Goal: Navigation & Orientation: Go to known website

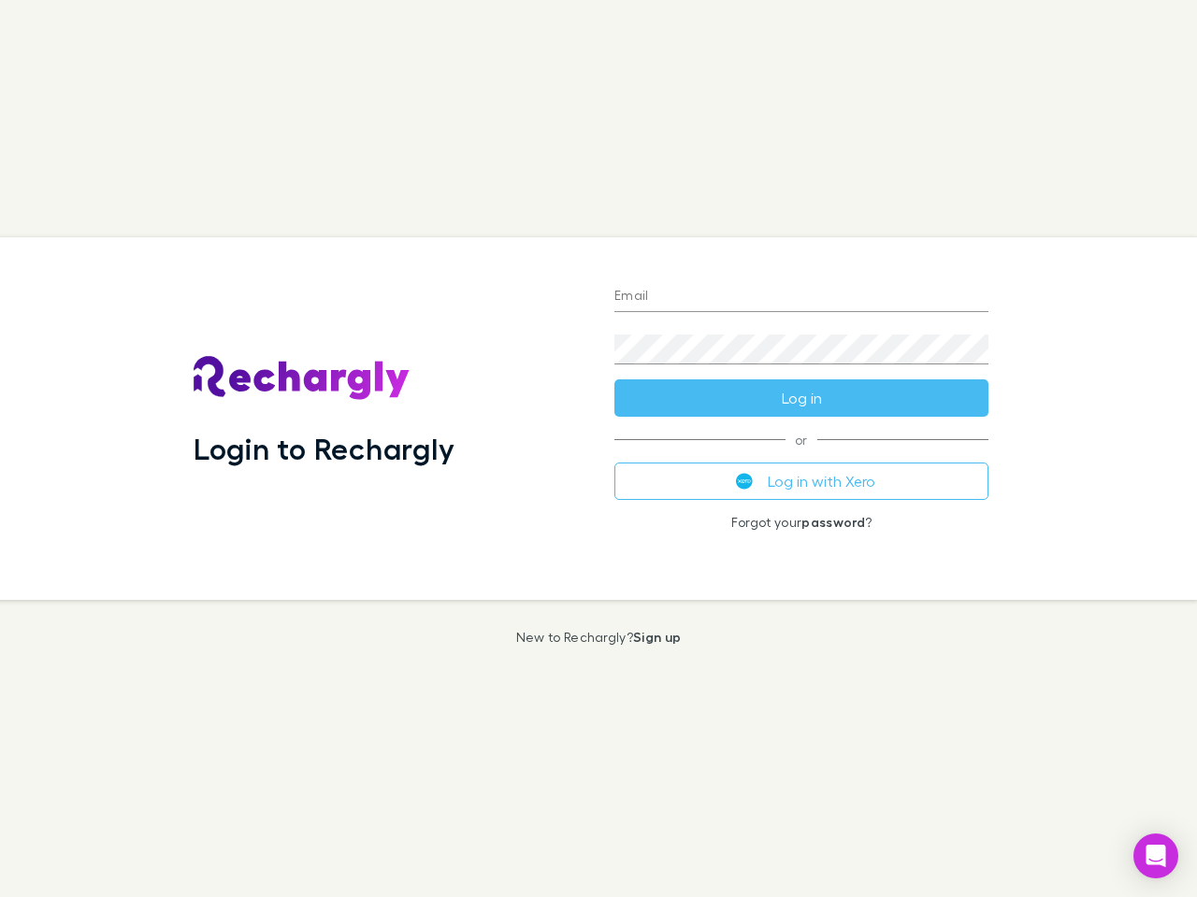
click at [598, 449] on div "Login to Rechargly" at bounding box center [389, 418] width 421 height 363
click at [801, 297] on input "Email" at bounding box center [801, 297] width 374 height 30
click at [801, 398] on form "Email Password Log in" at bounding box center [801, 342] width 374 height 150
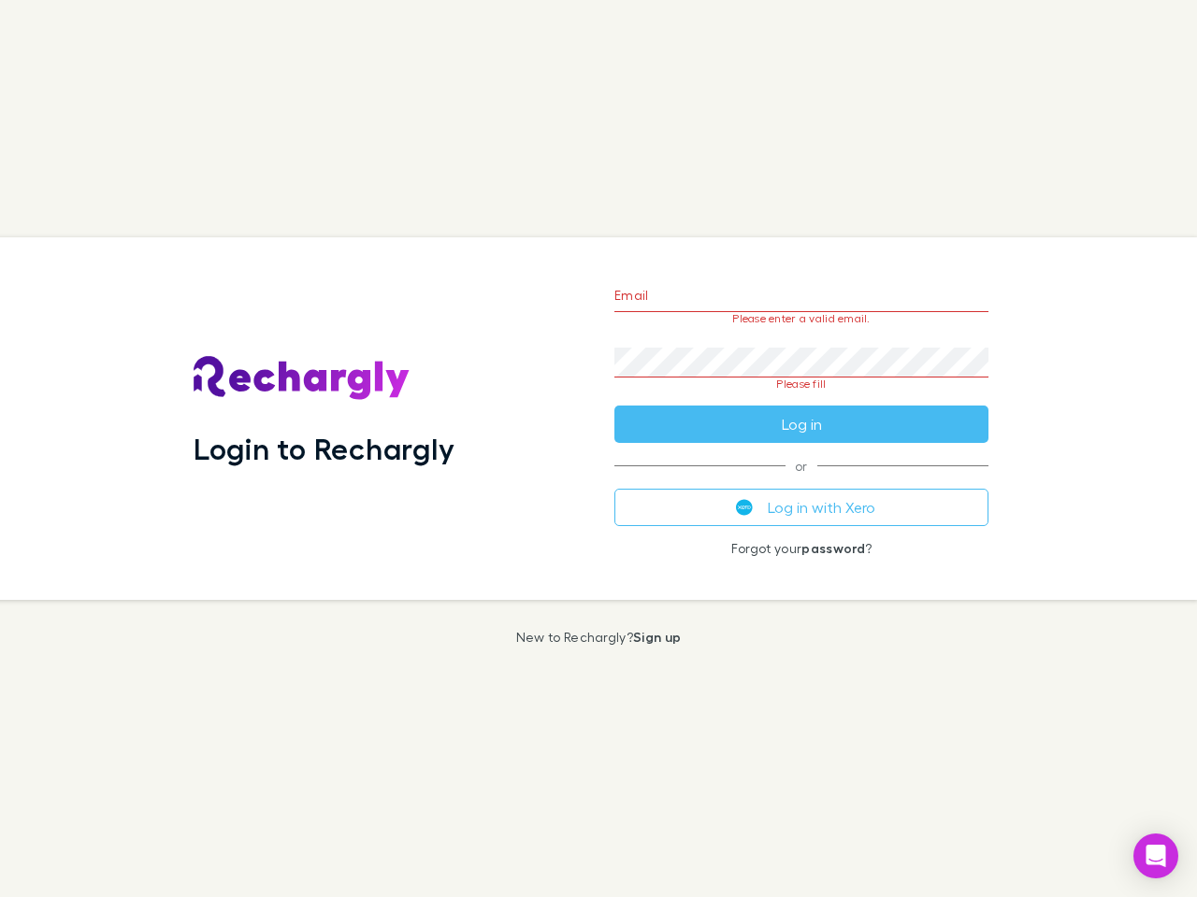
click at [801, 481] on div "Email Please enter a valid email. Password Please fill Log in or Log in with Xe…" at bounding box center [801, 418] width 404 height 363
click at [1155, 856] on icon "Open Intercom Messenger" at bounding box center [1156, 856] width 20 height 22
